Goal: Task Accomplishment & Management: Manage account settings

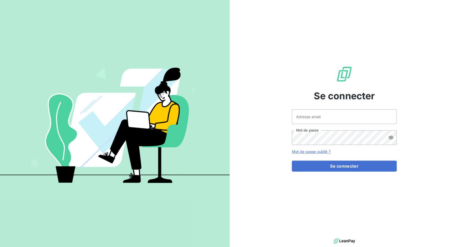
click at [305, 125] on div "Adresse email Mot de passe" at bounding box center [344, 127] width 105 height 36
click at [314, 114] on input "Adresse email" at bounding box center [344, 116] width 105 height 15
drag, startPoint x: 312, startPoint y: 117, endPoint x: 331, endPoint y: 117, distance: 18.6
click at [331, 117] on input "admin@3dcelo" at bounding box center [344, 116] width 105 height 15
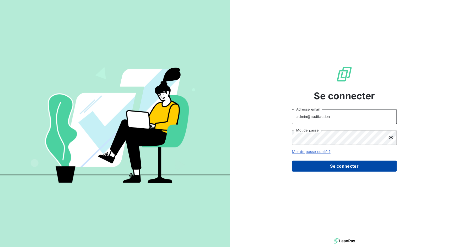
type input "admin@auditaction"
click at [357, 167] on button "Se connecter" at bounding box center [344, 166] width 105 height 11
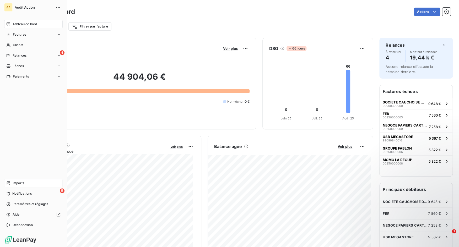
click at [7, 184] on icon at bounding box center [8, 183] width 4 height 4
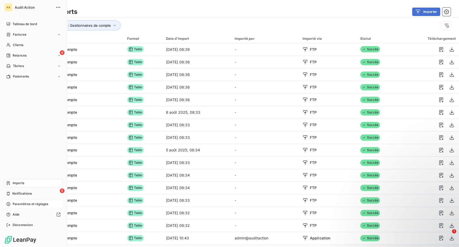
click at [28, 206] on span "Paramètres et réglages" at bounding box center [31, 204] width 36 height 5
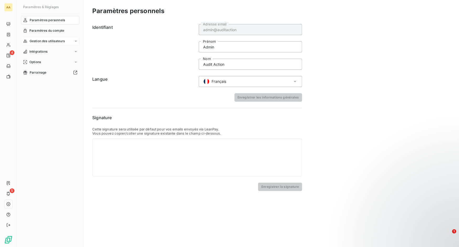
click at [51, 41] on span "Gestion des utilisateurs" at bounding box center [47, 41] width 35 height 5
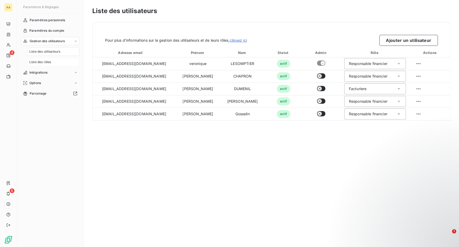
click at [50, 60] on div "Liste des rôles" at bounding box center [53, 62] width 52 height 8
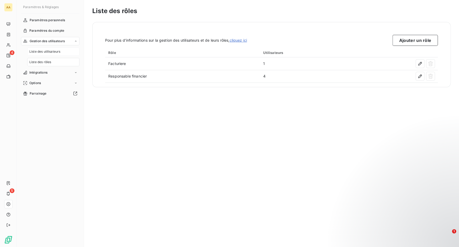
click at [51, 53] on span "Liste des utilisateurs" at bounding box center [44, 51] width 31 height 5
